Goal: Task Accomplishment & Management: Manage account settings

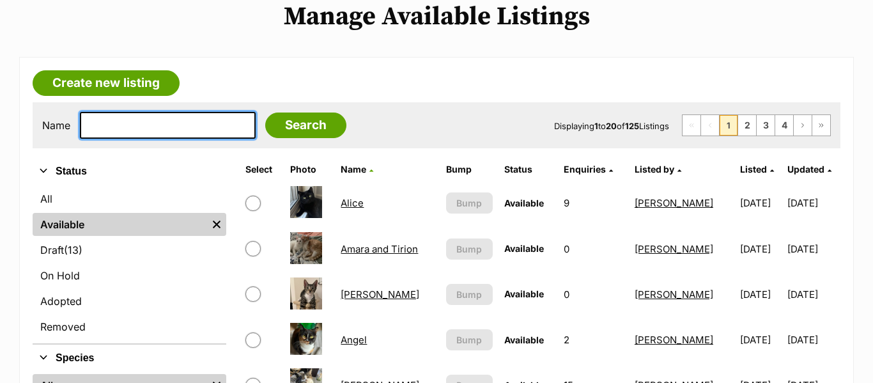
click at [144, 134] on input "text" at bounding box center [168, 125] width 176 height 27
type input "jack"
click at [265, 112] on input "Search" at bounding box center [305, 125] width 81 height 26
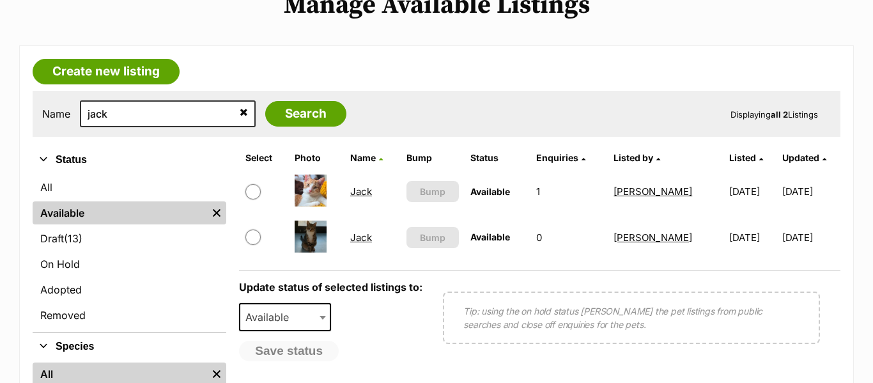
scroll to position [286, 0]
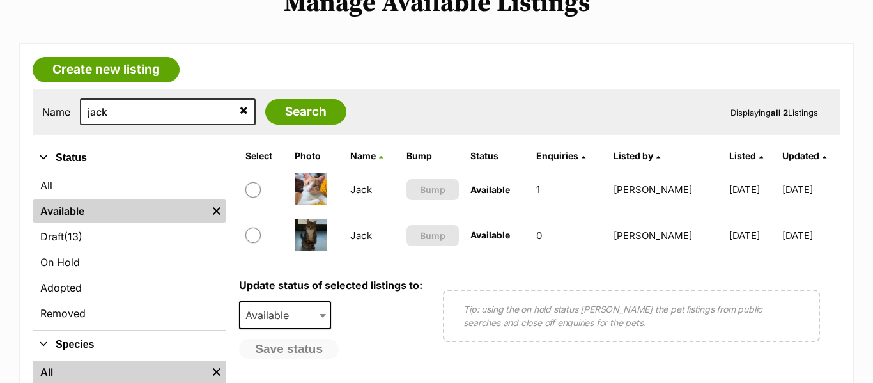
click at [305, 198] on img at bounding box center [311, 189] width 32 height 32
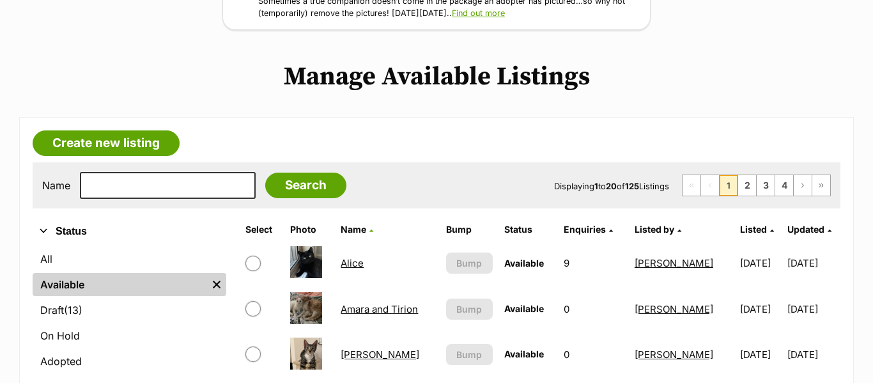
scroll to position [211, 0]
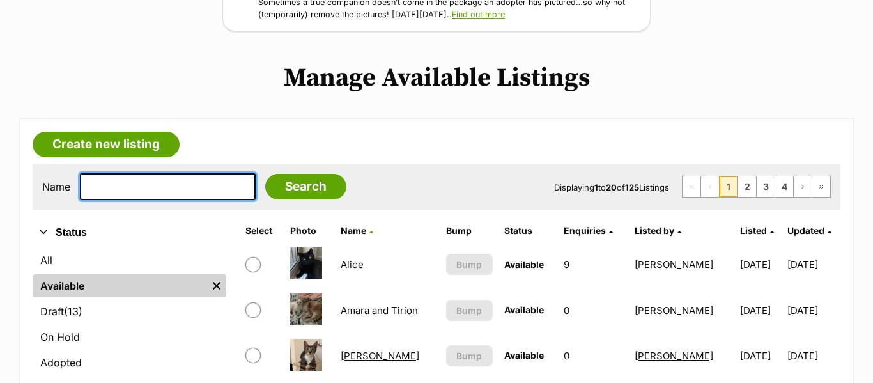
click at [238, 197] on input "text" at bounding box center [168, 186] width 176 height 27
type input "jack"
click at [265, 174] on input "Search" at bounding box center [305, 187] width 81 height 26
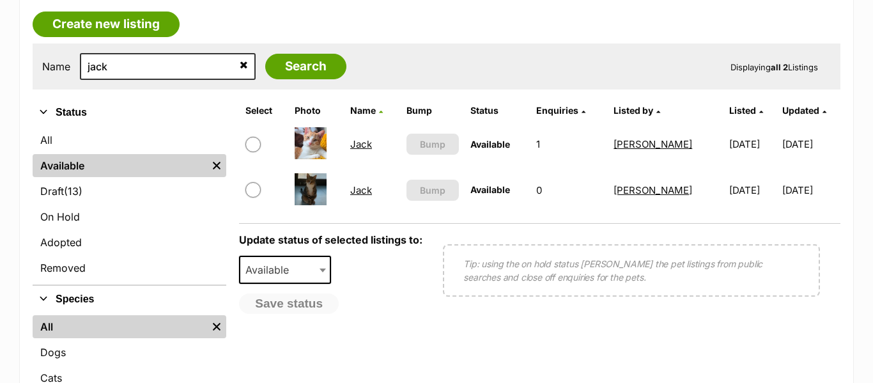
click at [364, 148] on link "Jack" at bounding box center [361, 144] width 22 height 12
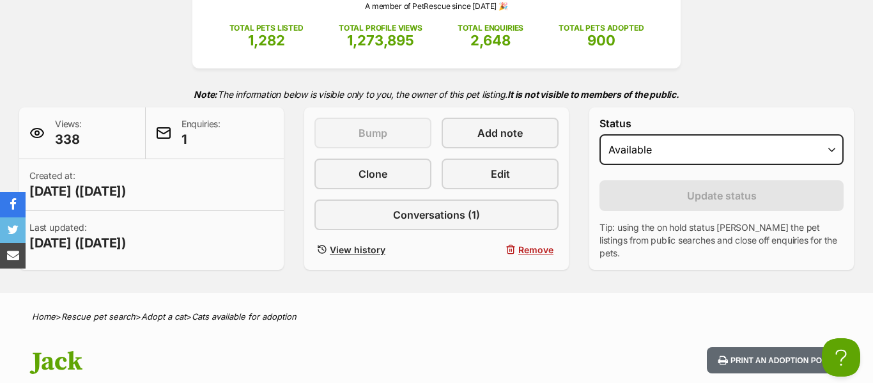
scroll to position [203, 0]
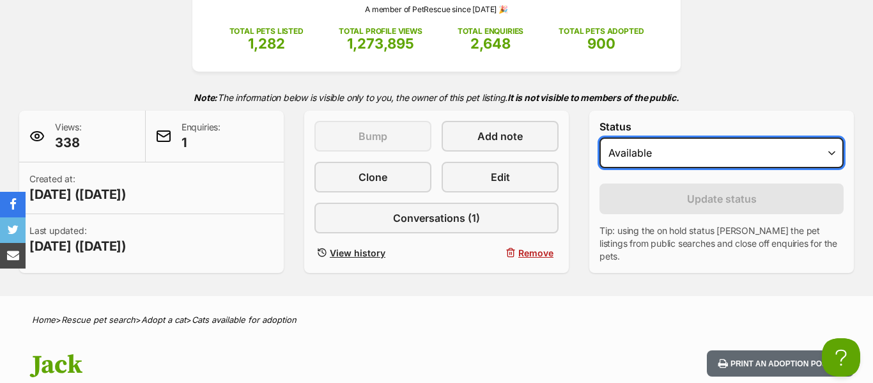
click at [636, 145] on select "Draft - not available as listing has enquires Available On hold Adopted" at bounding box center [721, 152] width 244 height 31
select select "rehomed"
click at [599, 137] on select "Draft - not available as listing has enquires Available On hold Adopted" at bounding box center [721, 152] width 244 height 31
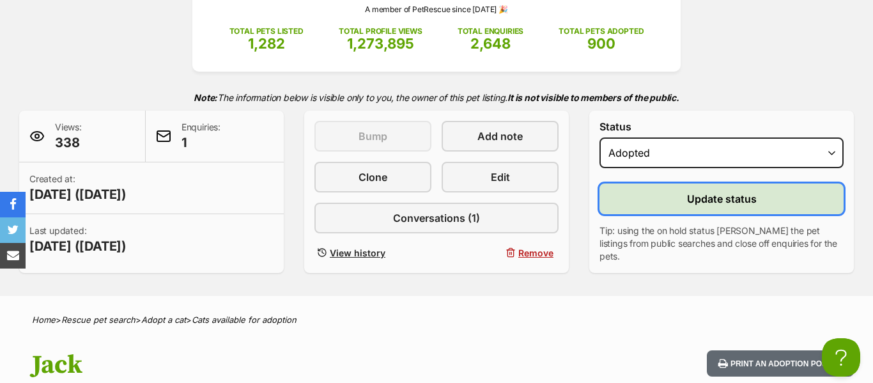
click at [638, 200] on button "Update status" at bounding box center [721, 198] width 244 height 31
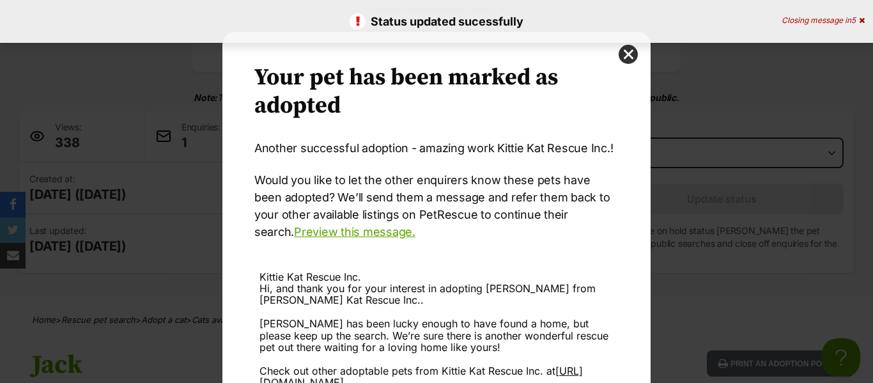
scroll to position [0, 0]
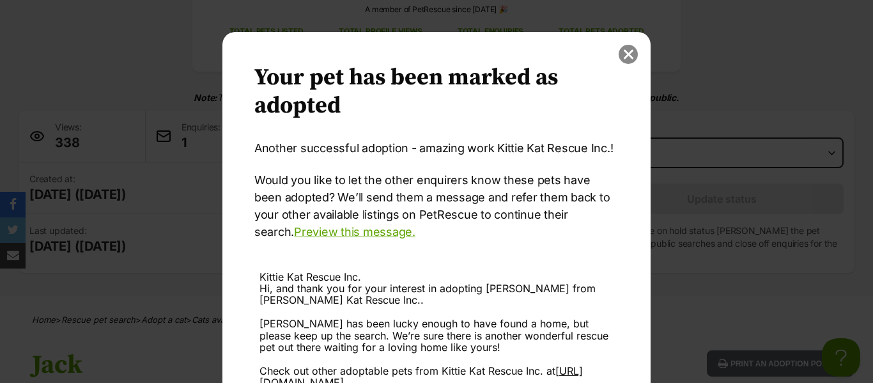
click at [630, 61] on button "close" at bounding box center [628, 54] width 19 height 19
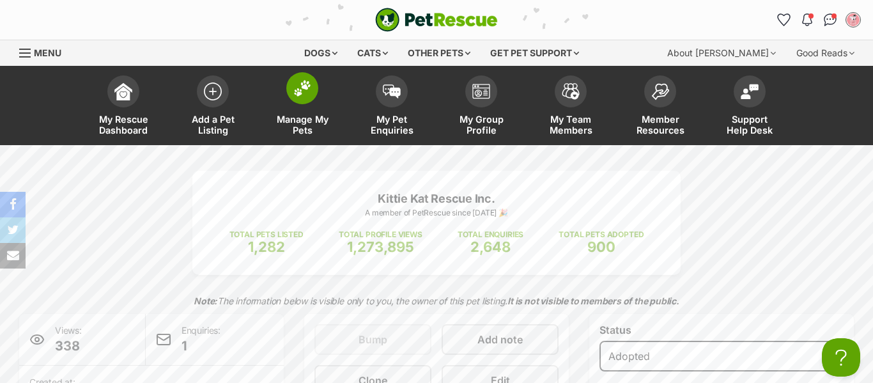
click at [286, 111] on link "Manage My Pets" at bounding box center [302, 107] width 89 height 76
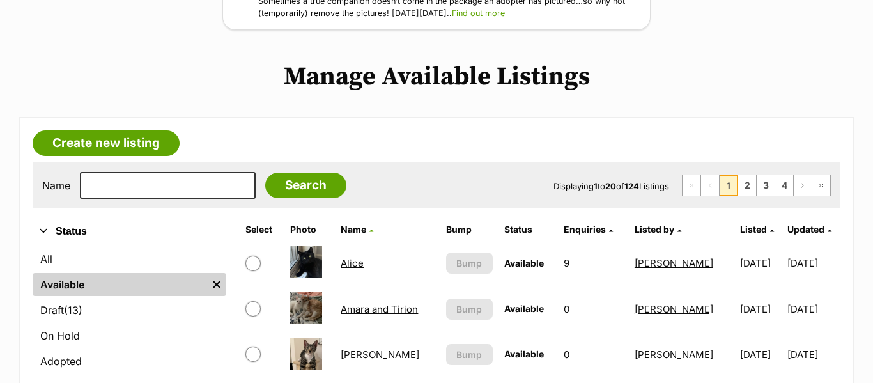
scroll to position [225, 0]
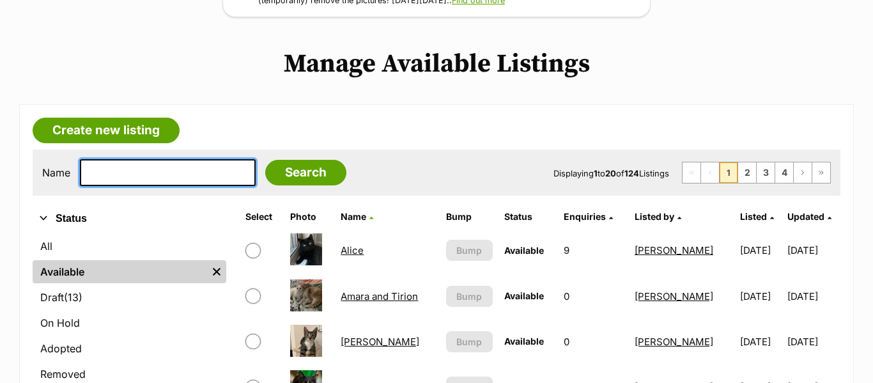
click at [221, 169] on input "text" at bounding box center [168, 172] width 176 height 27
type input "[DEMOGRAPHIC_DATA]"
click at [265, 160] on input "Search" at bounding box center [305, 173] width 81 height 26
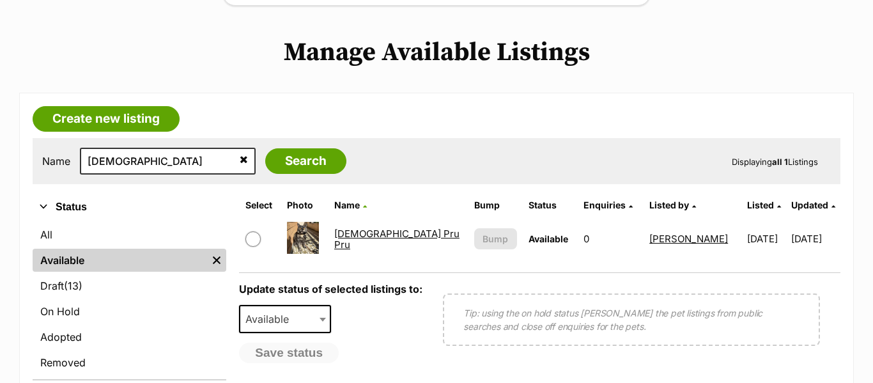
scroll to position [237, 0]
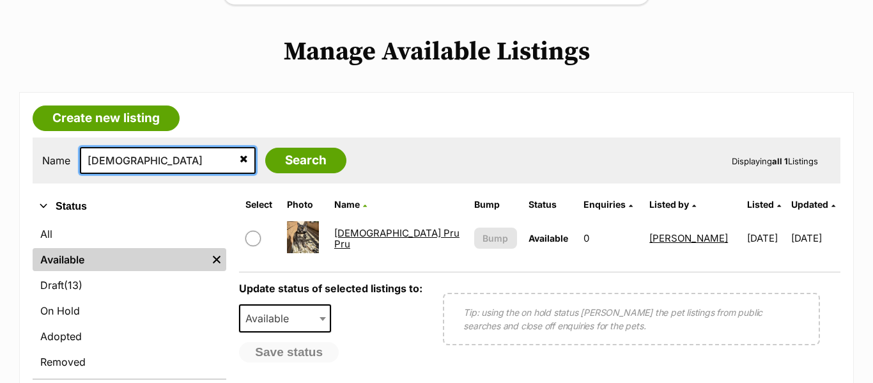
click at [212, 160] on input "lady" at bounding box center [168, 160] width 176 height 27
type input "marmalade"
click at [265, 148] on input "Search" at bounding box center [305, 161] width 81 height 26
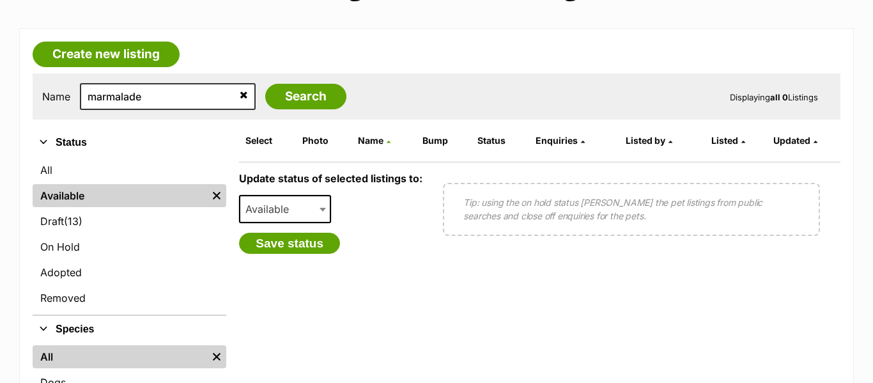
click at [240, 92] on icon at bounding box center [244, 94] width 8 height 10
